Goal: Transaction & Acquisition: Subscribe to service/newsletter

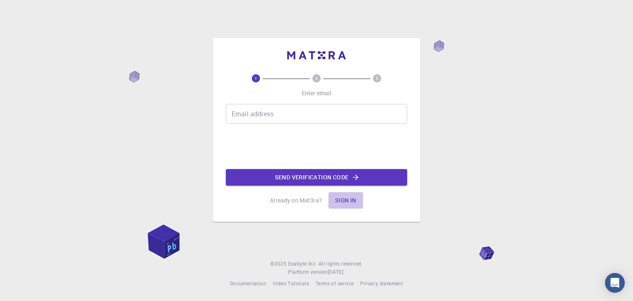
click at [347, 200] on button "Sign in" at bounding box center [346, 200] width 35 height 16
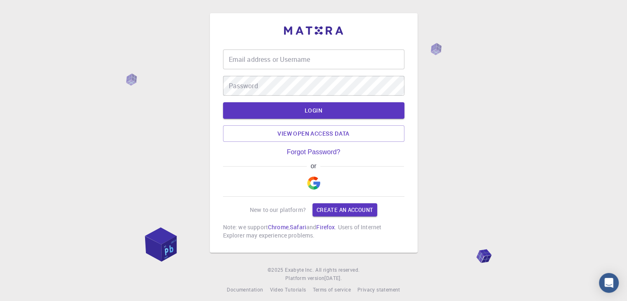
click at [369, 57] on input "Email address or Username" at bounding box center [313, 59] width 181 height 20
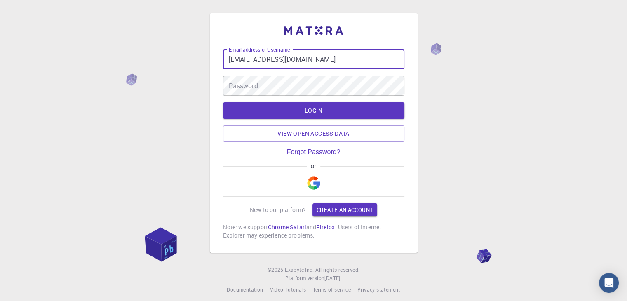
type input "[EMAIL_ADDRESS][DOMAIN_NAME]"
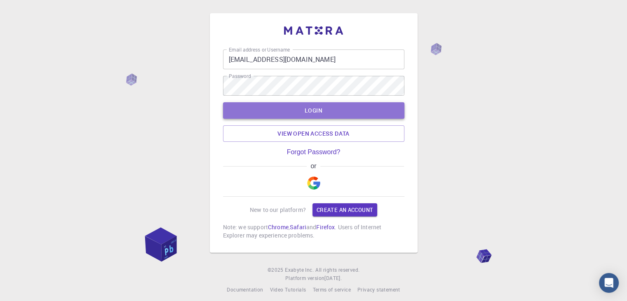
click at [346, 108] on button "LOGIN" at bounding box center [313, 110] width 181 height 16
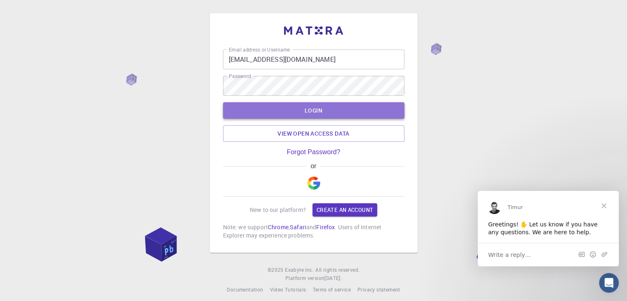
click at [332, 102] on button "LOGIN" at bounding box center [313, 110] width 181 height 16
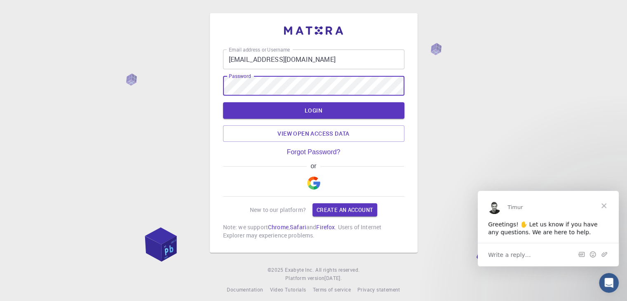
click at [223, 102] on button "LOGIN" at bounding box center [313, 110] width 181 height 16
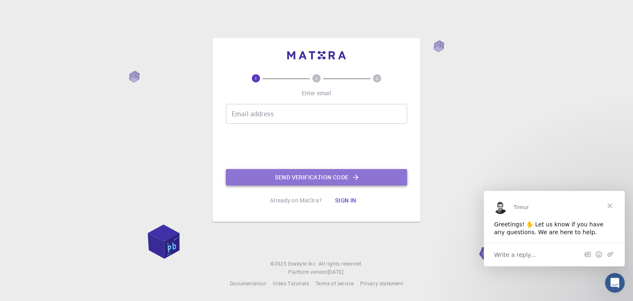
click at [354, 174] on icon "button" at bounding box center [356, 177] width 8 height 8
click at [282, 174] on button "Send verification code" at bounding box center [316, 177] width 181 height 16
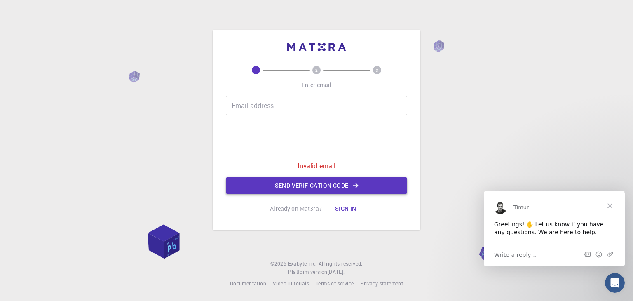
click at [277, 185] on button "Send verification code" at bounding box center [316, 185] width 181 height 16
click at [331, 110] on input "Email address" at bounding box center [316, 106] width 181 height 20
type input "[EMAIL_ADDRESS][DOMAIN_NAME]"
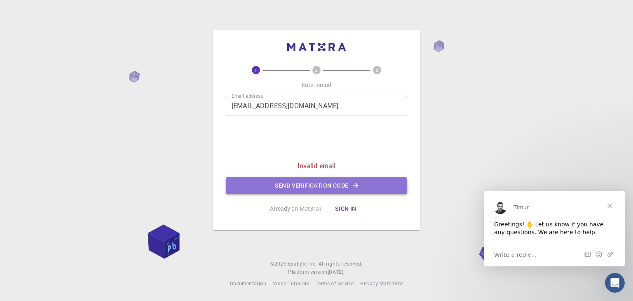
click at [321, 187] on button "Send verification code" at bounding box center [316, 185] width 181 height 16
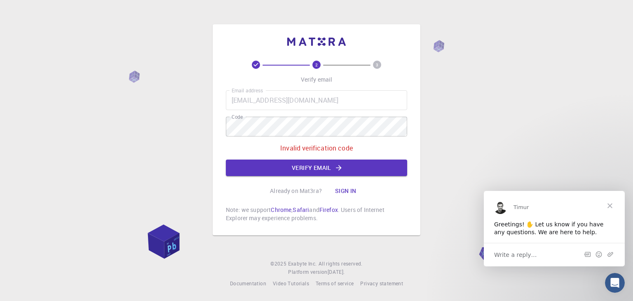
click at [612, 202] on span "Close" at bounding box center [610, 205] width 30 height 30
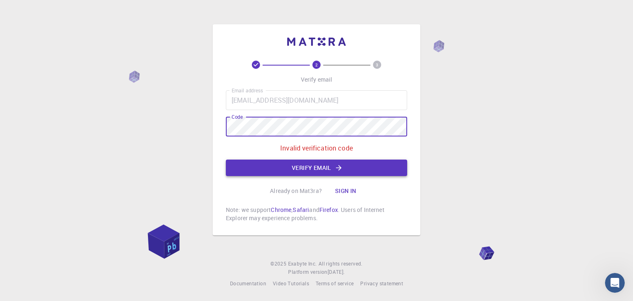
click at [380, 160] on button "Verify email" at bounding box center [316, 168] width 181 height 16
